Goal: Information Seeking & Learning: Learn about a topic

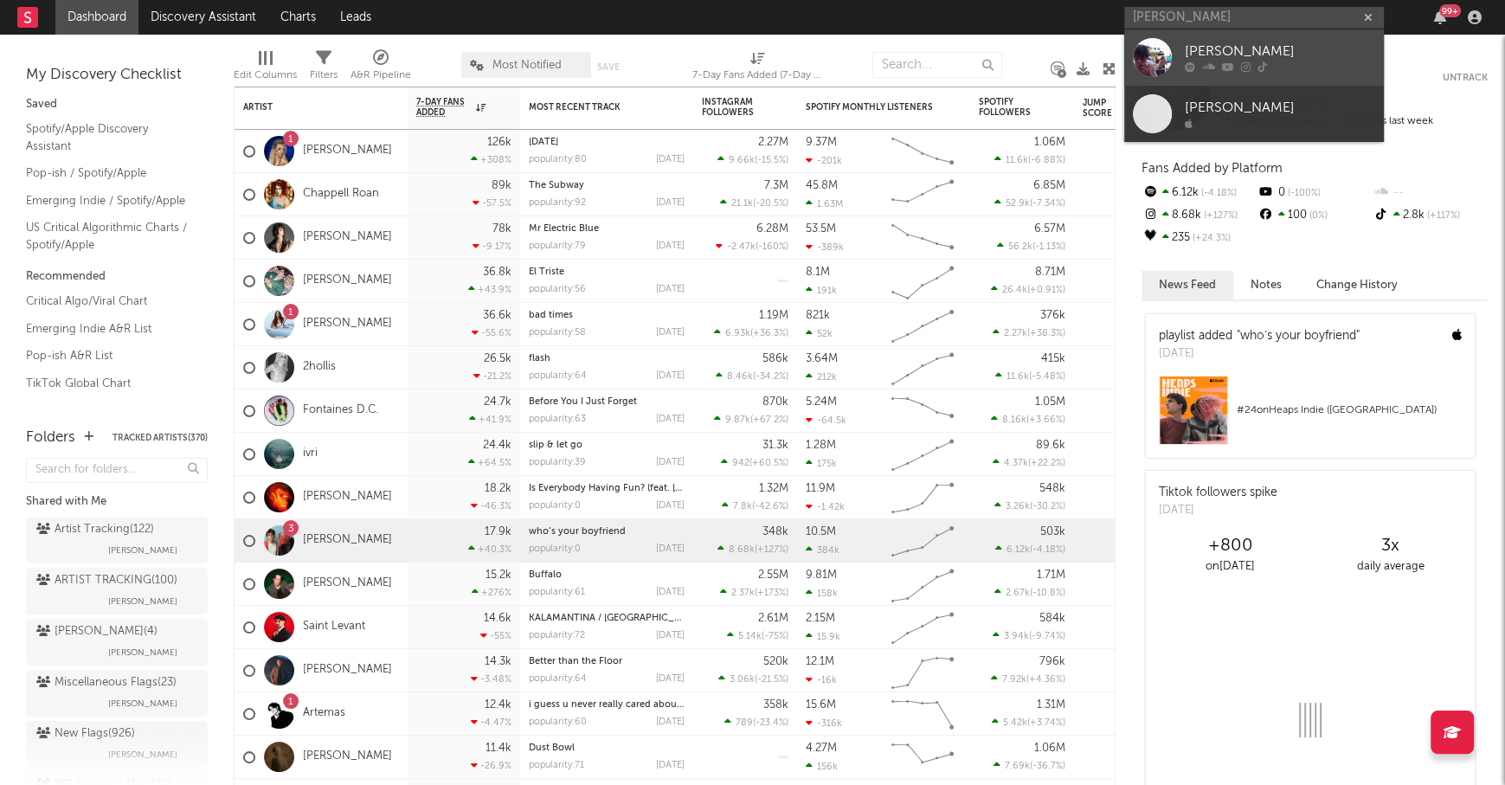
type input "[PERSON_NAME]"
click at [1251, 46] on div "[PERSON_NAME]" at bounding box center [1280, 52] width 190 height 21
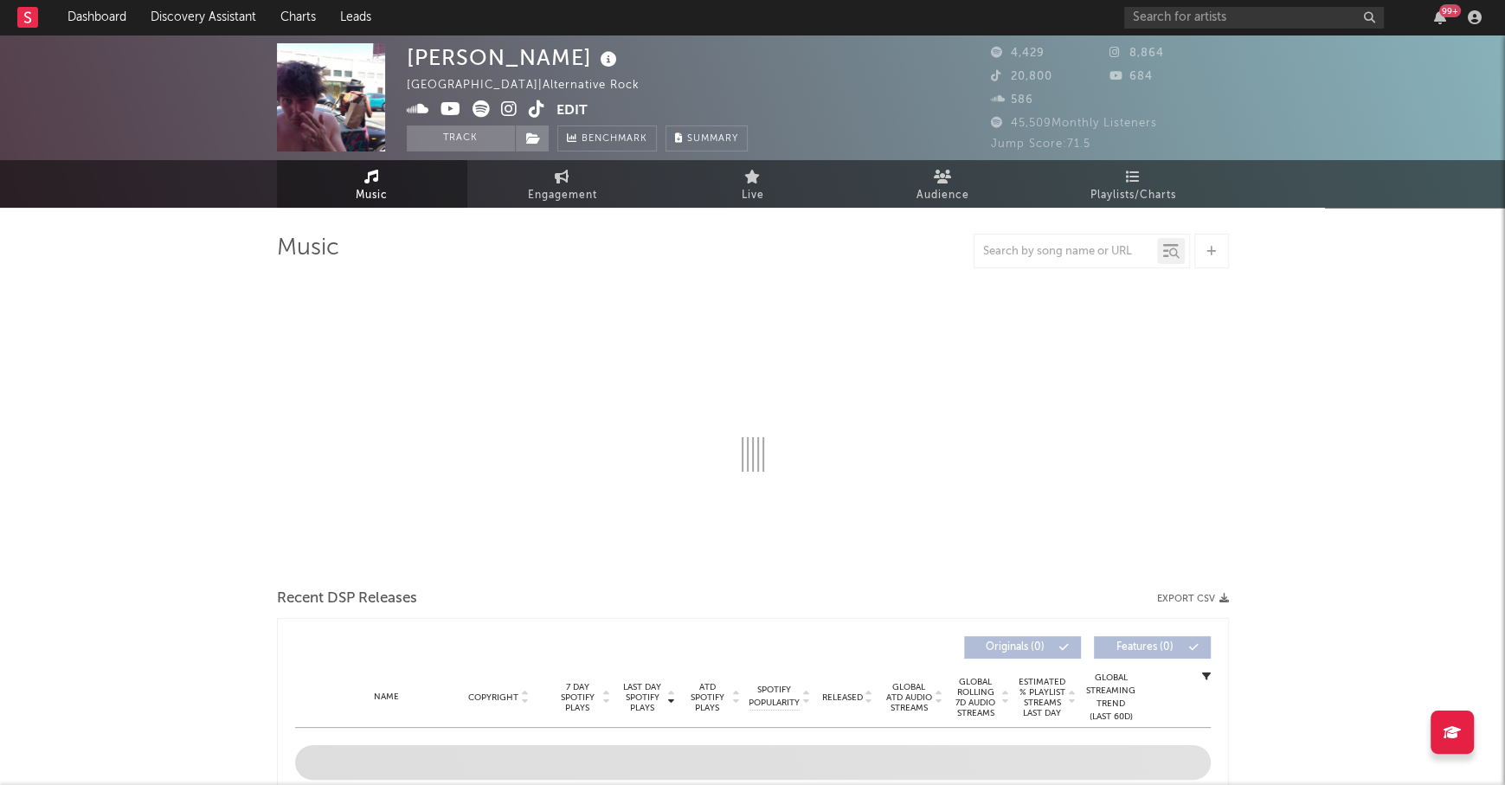
select select "6m"
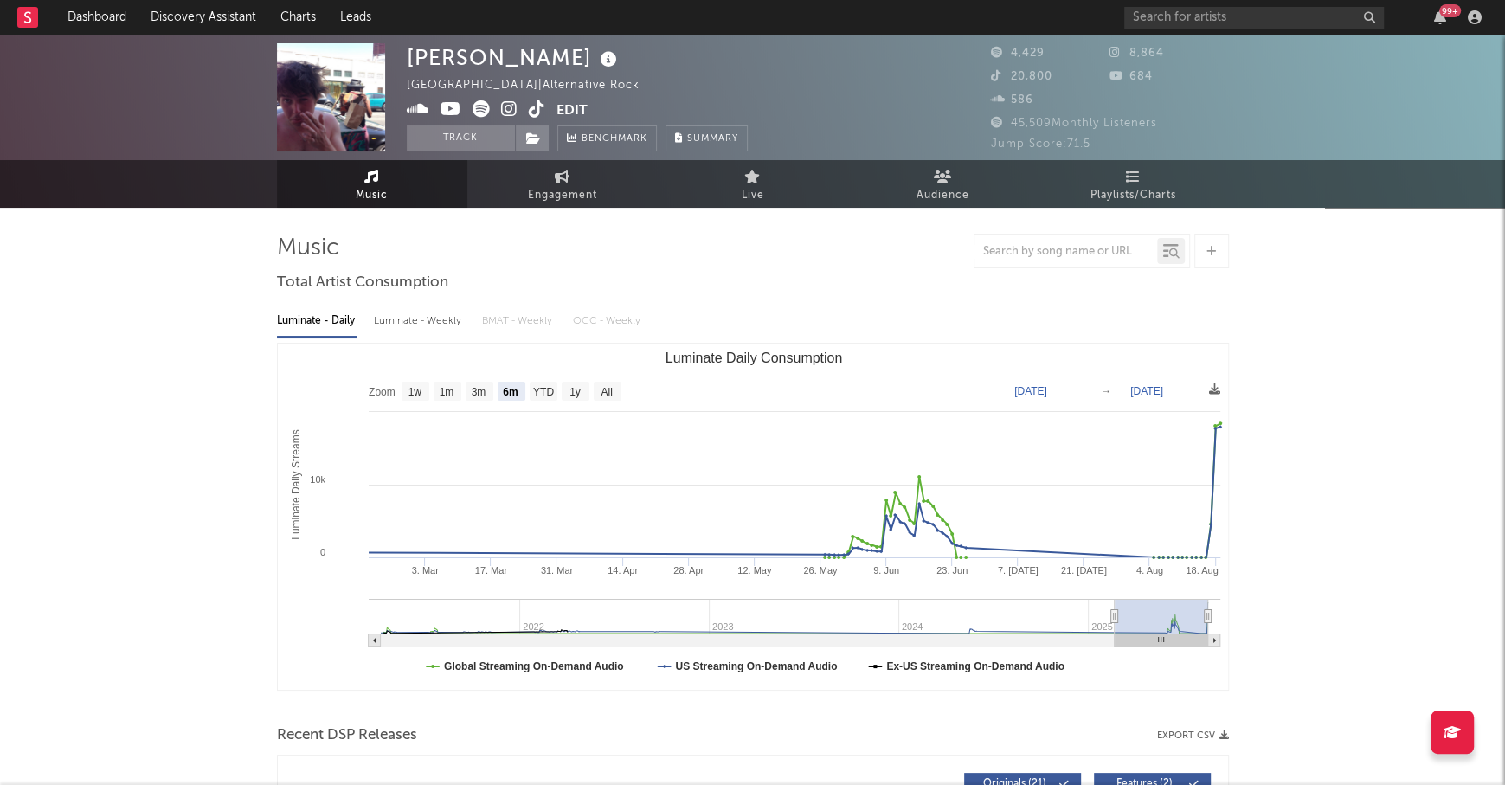
click at [512, 107] on icon at bounding box center [509, 108] width 16 height 17
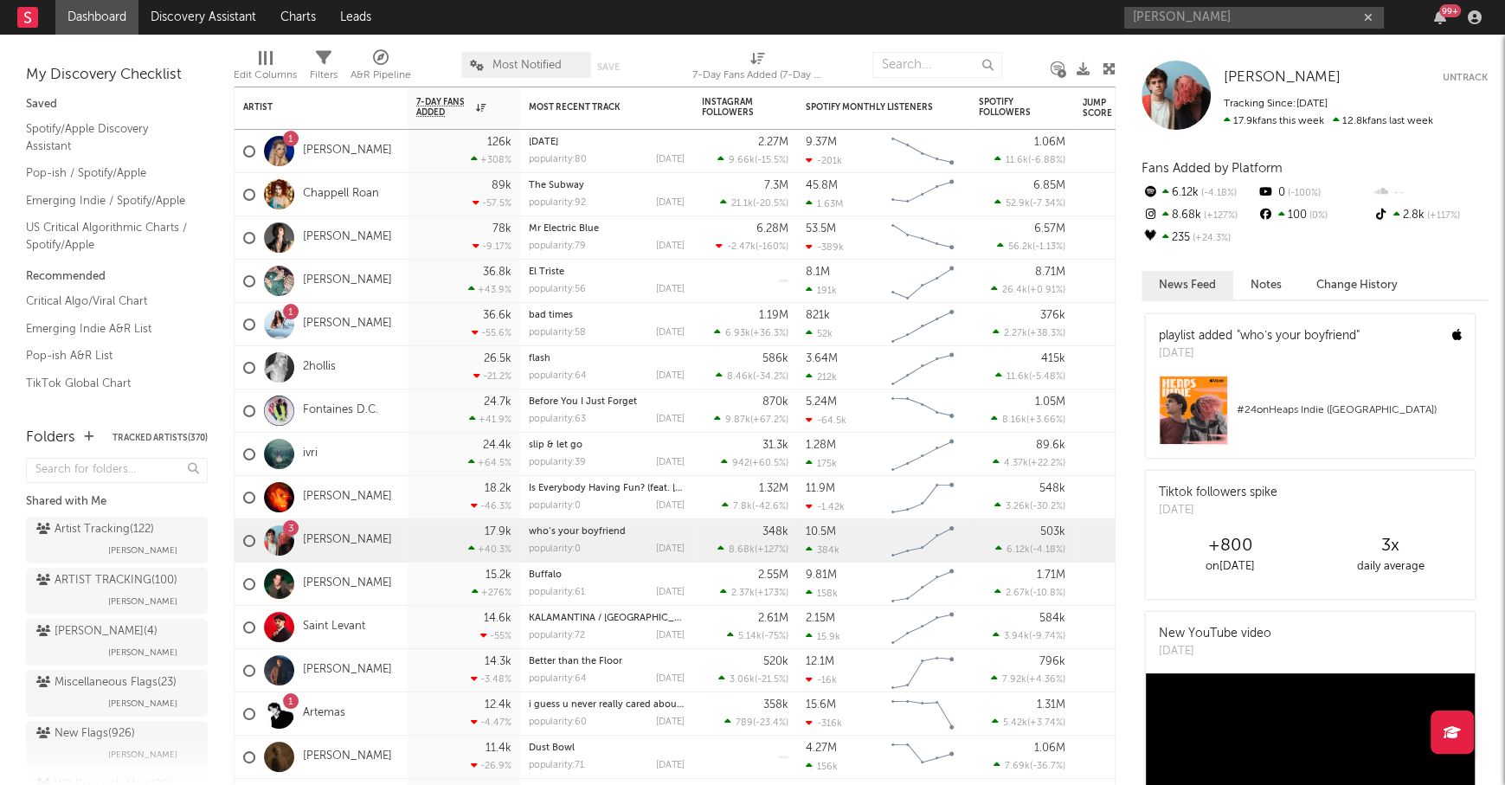
click at [1227, 16] on input "[PERSON_NAME]" at bounding box center [1254, 18] width 260 height 22
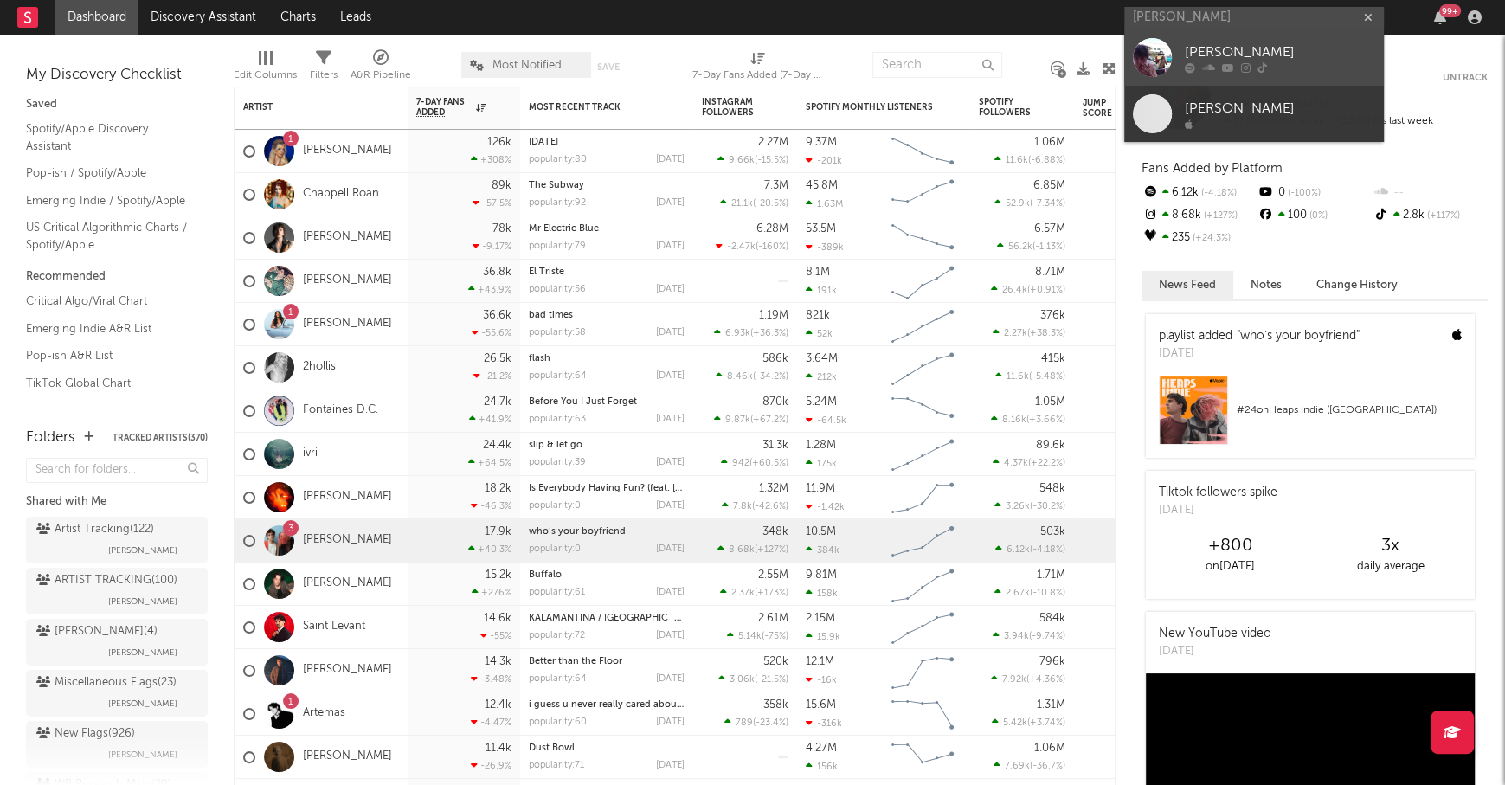
type input "[PERSON_NAME]"
click at [1232, 42] on div "[PERSON_NAME]" at bounding box center [1280, 52] width 190 height 21
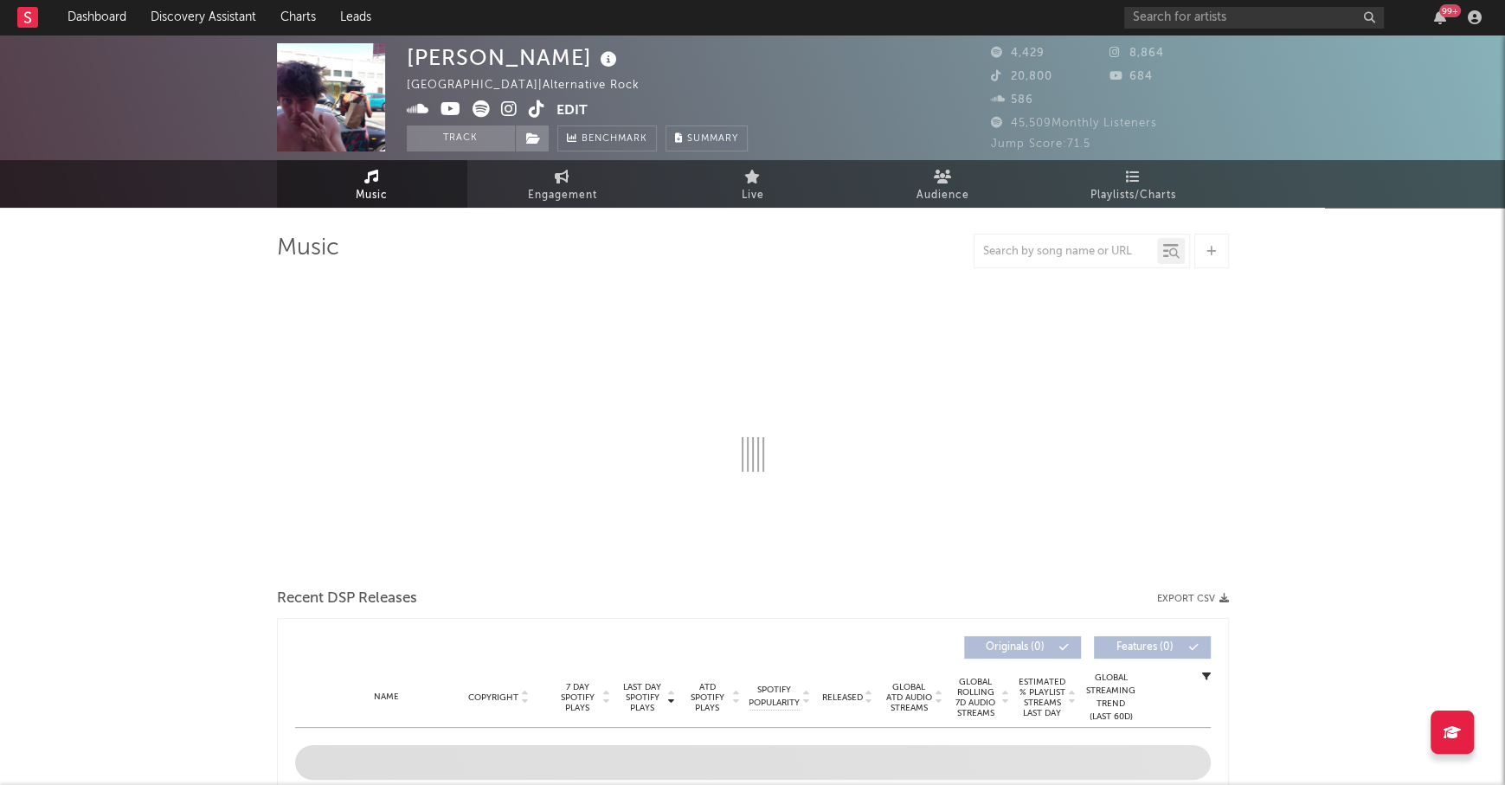
select select "6m"
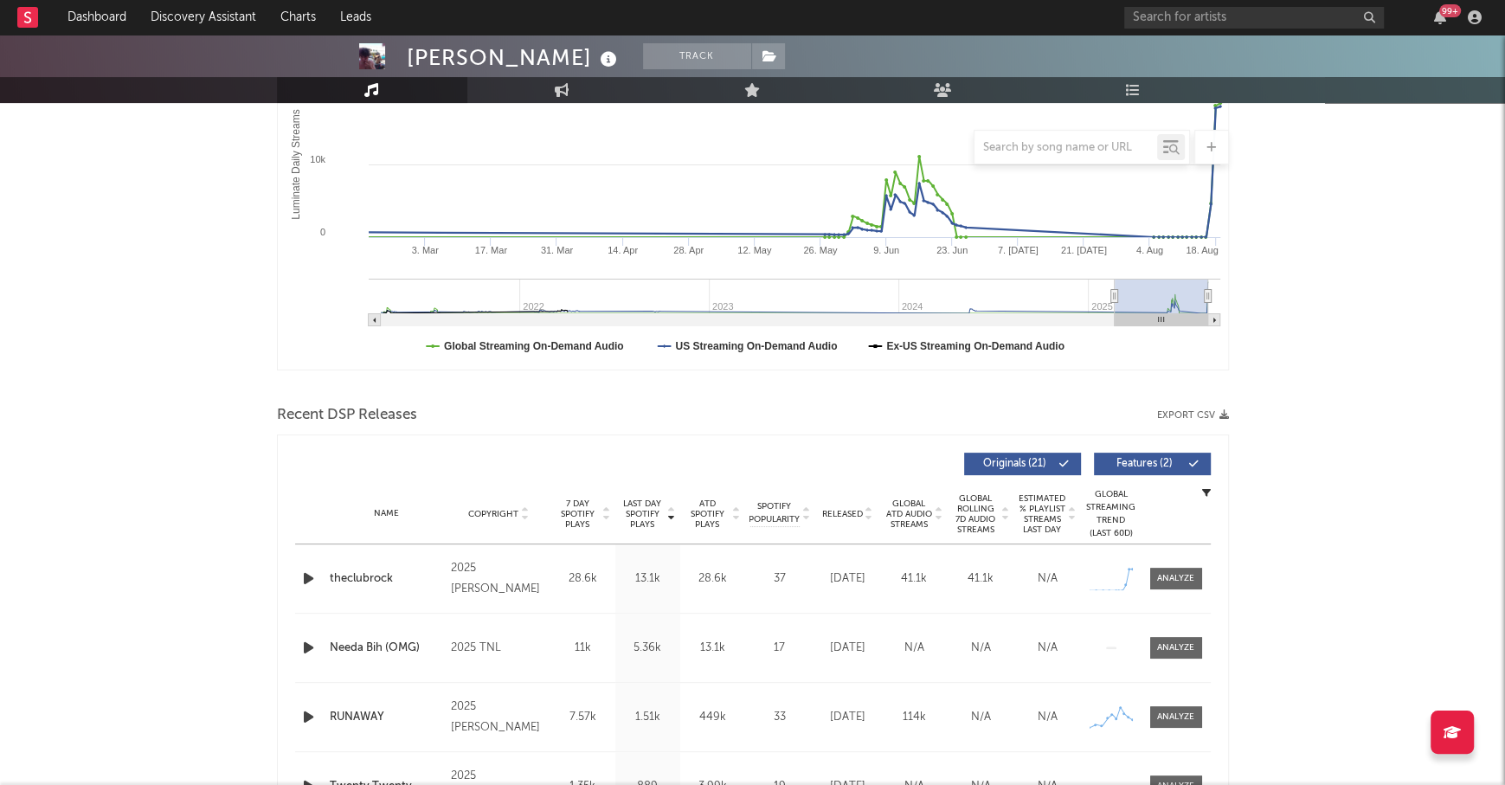
scroll to position [409, 0]
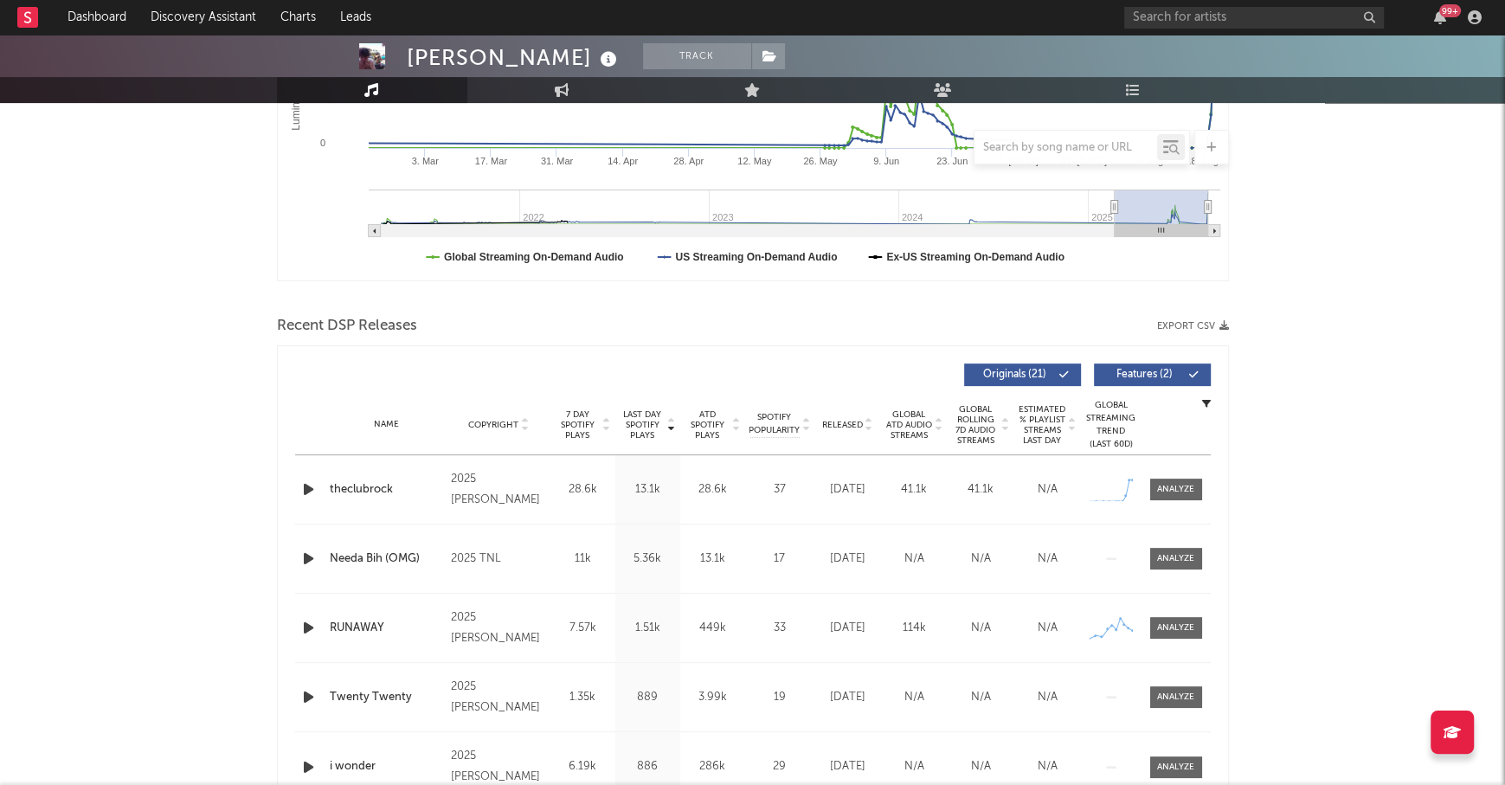
click at [304, 487] on icon "button" at bounding box center [308, 490] width 18 height 22
